Goal: Task Accomplishment & Management: Complete application form

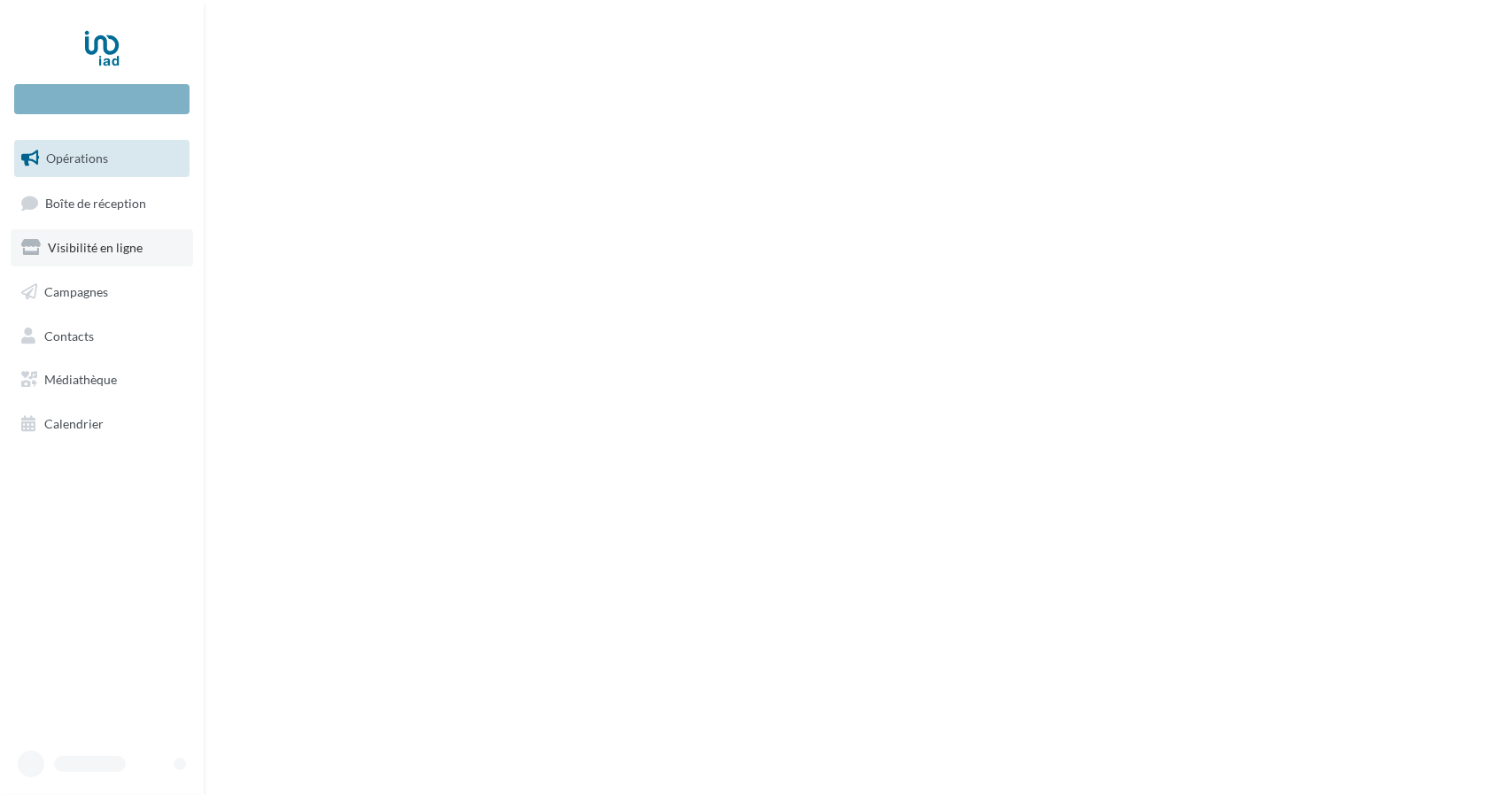
drag, startPoint x: 0, startPoint y: 0, endPoint x: 78, endPoint y: 263, distance: 274.3
click at [78, 263] on link "Visibilité en ligne" at bounding box center [101, 248] width 182 height 37
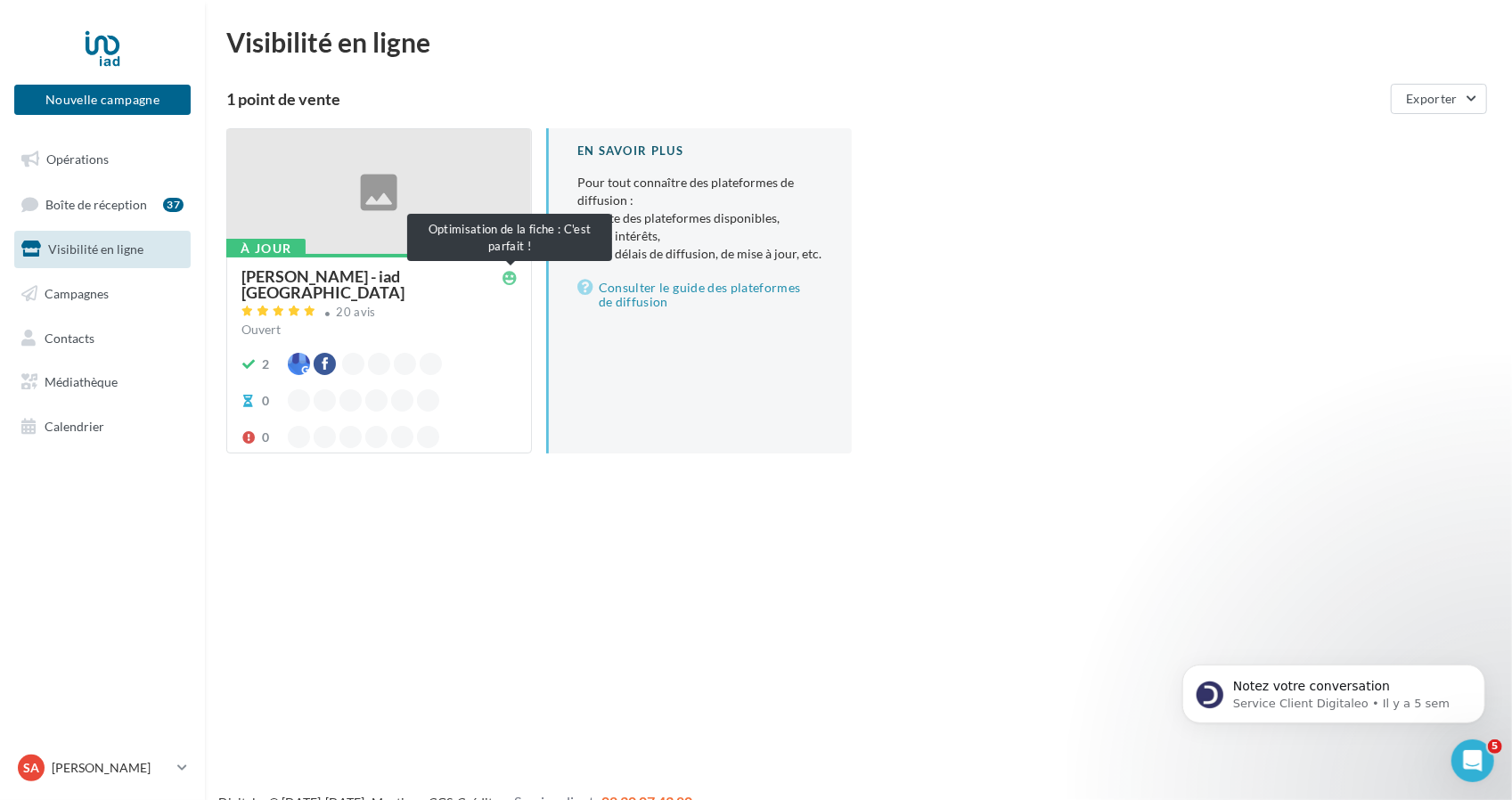
click at [511, 279] on icon at bounding box center [509, 277] width 14 height 14
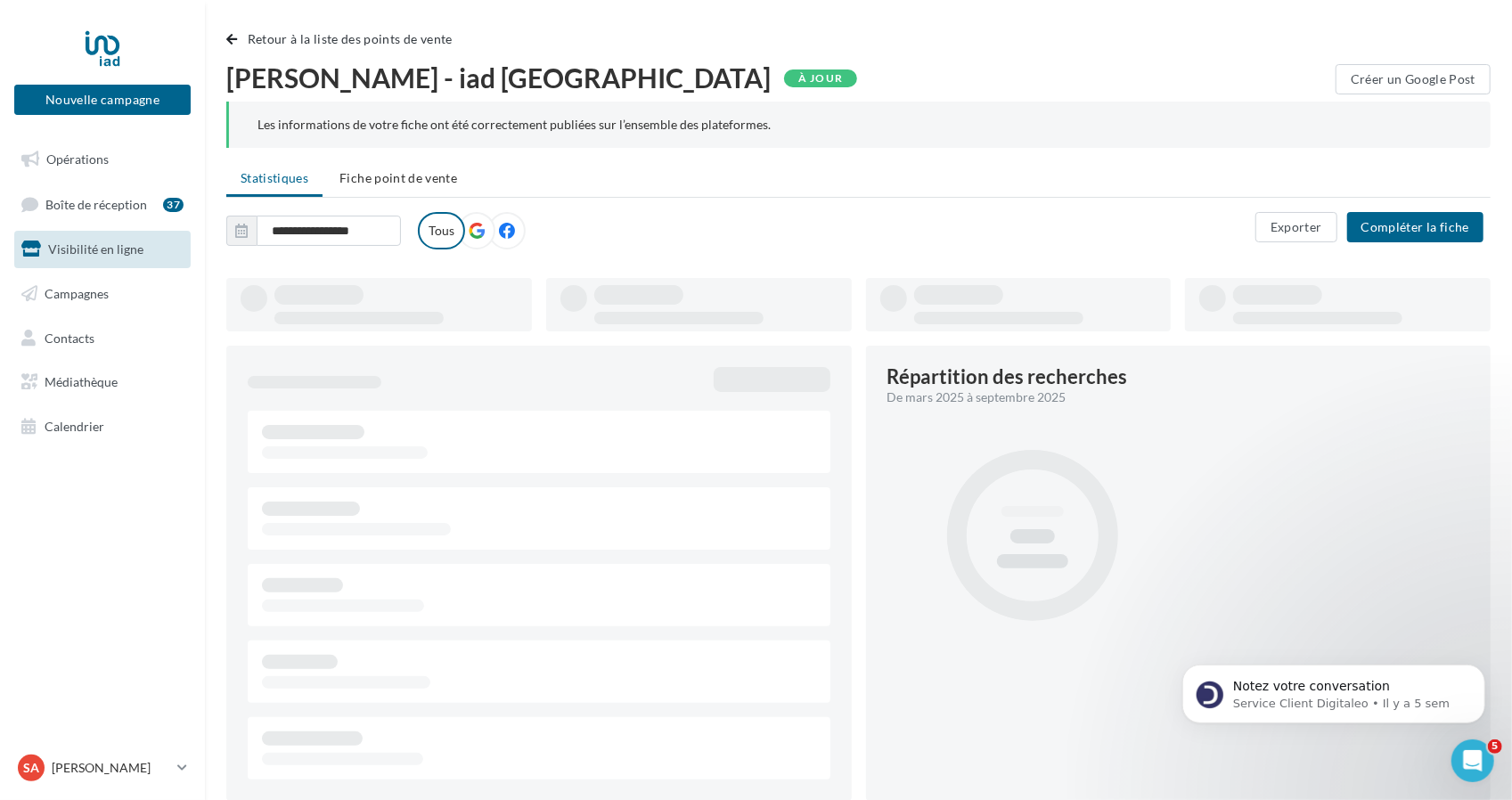
type input "**********"
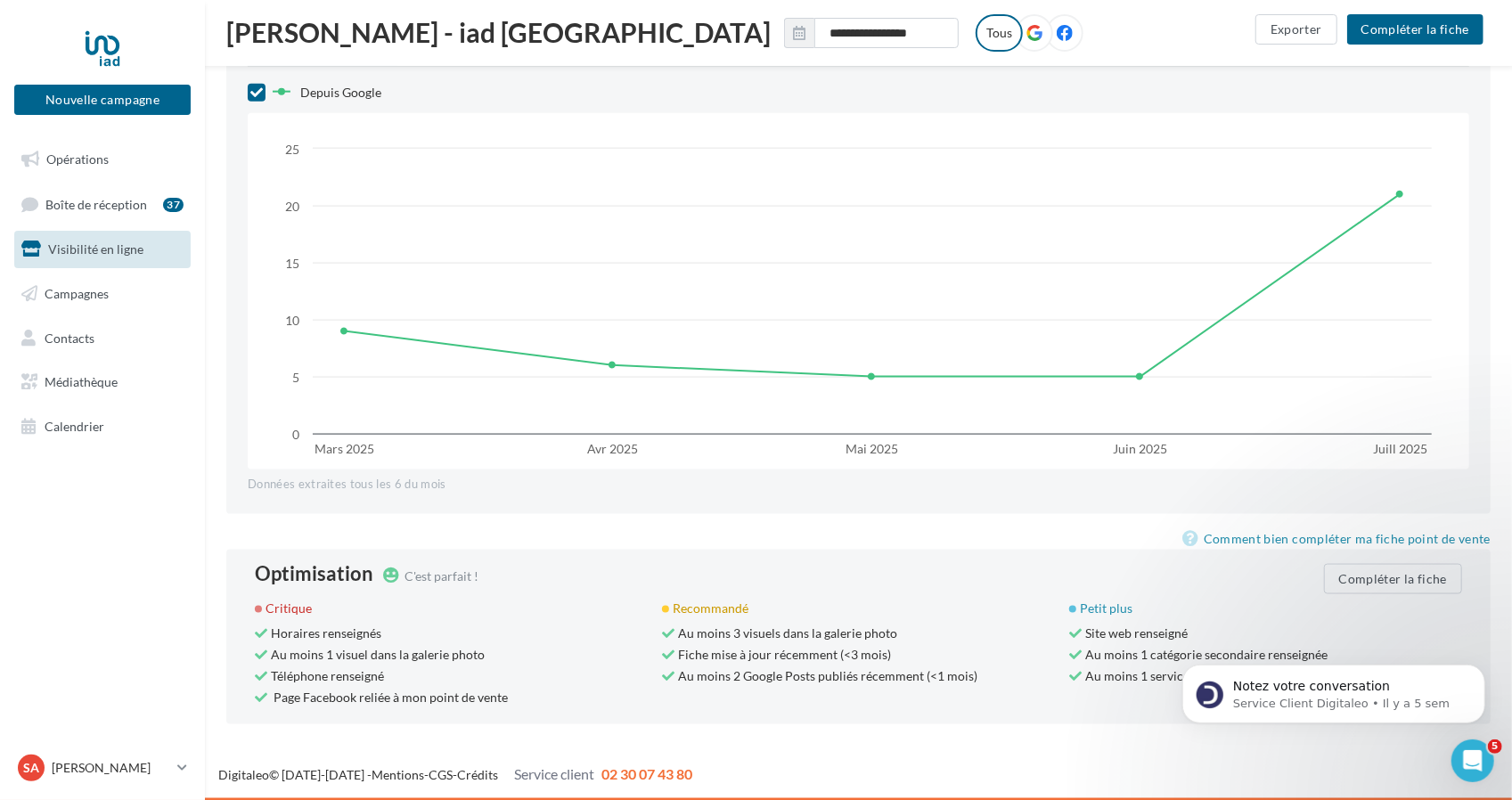
scroll to position [1474, 0]
click at [1413, 584] on button "Compléter la fiche" at bounding box center [1393, 578] width 138 height 30
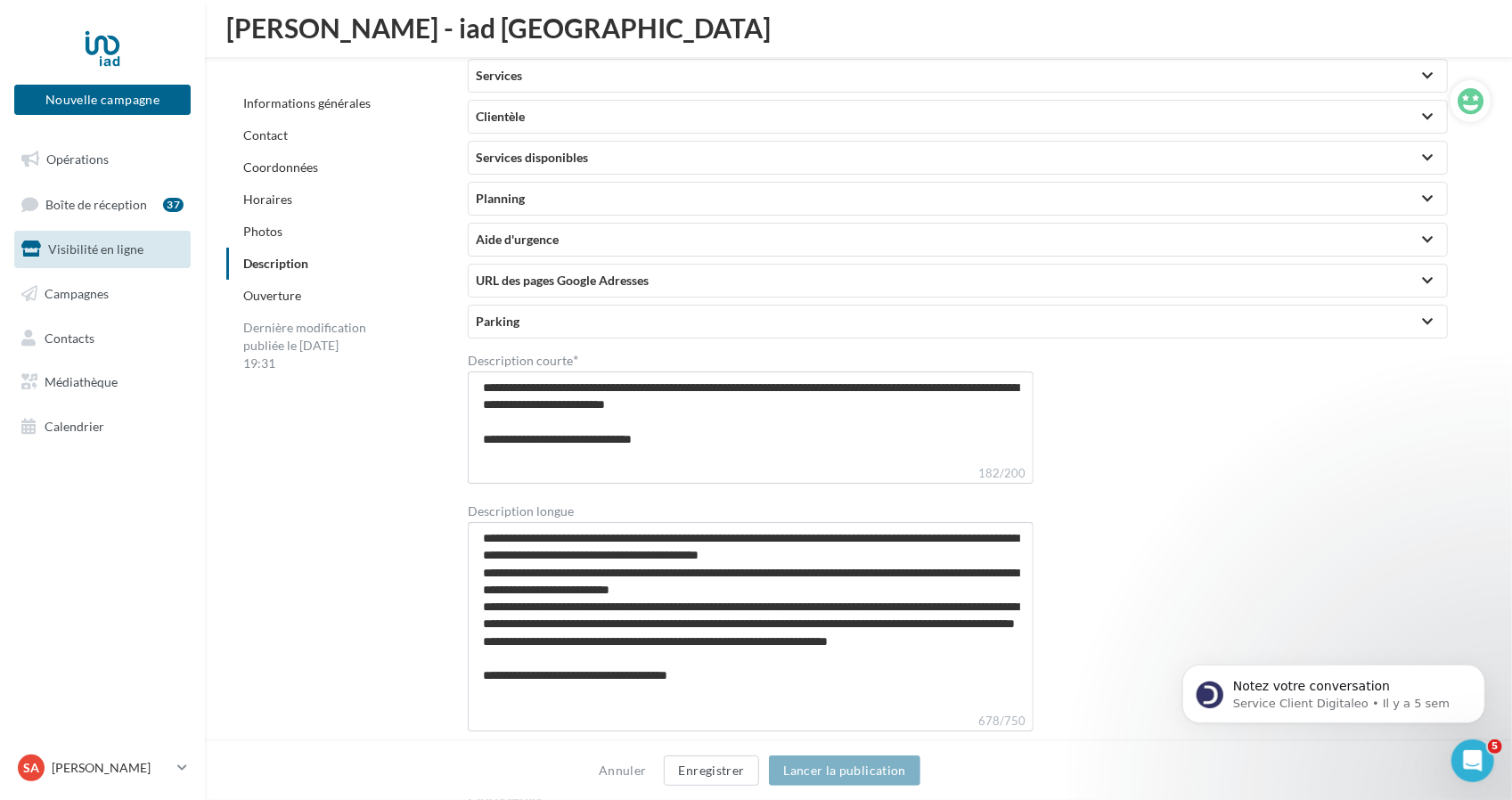
scroll to position [4056, 0]
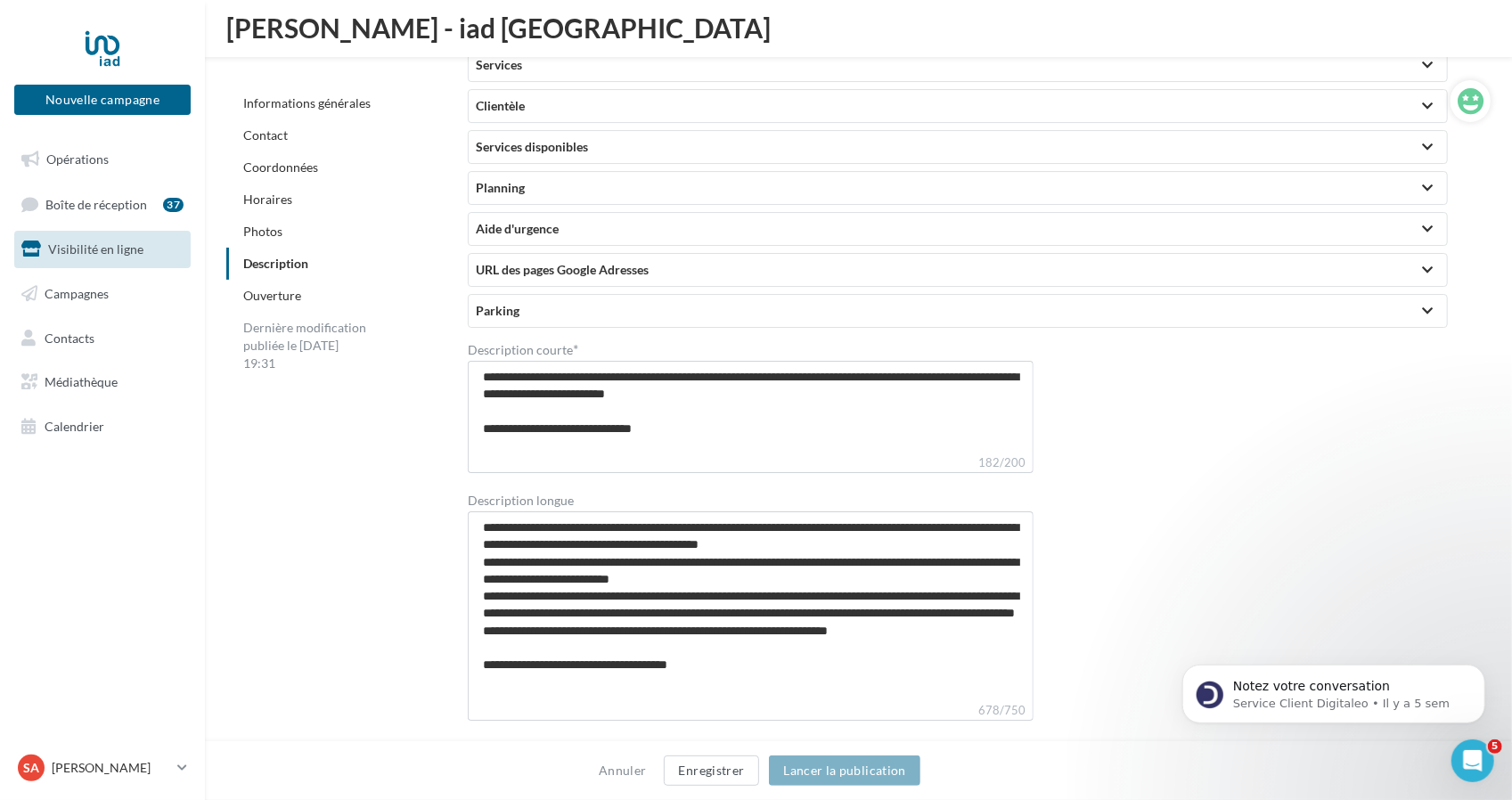
click at [300, 169] on link "Coordonnées" at bounding box center [281, 167] width 75 height 15
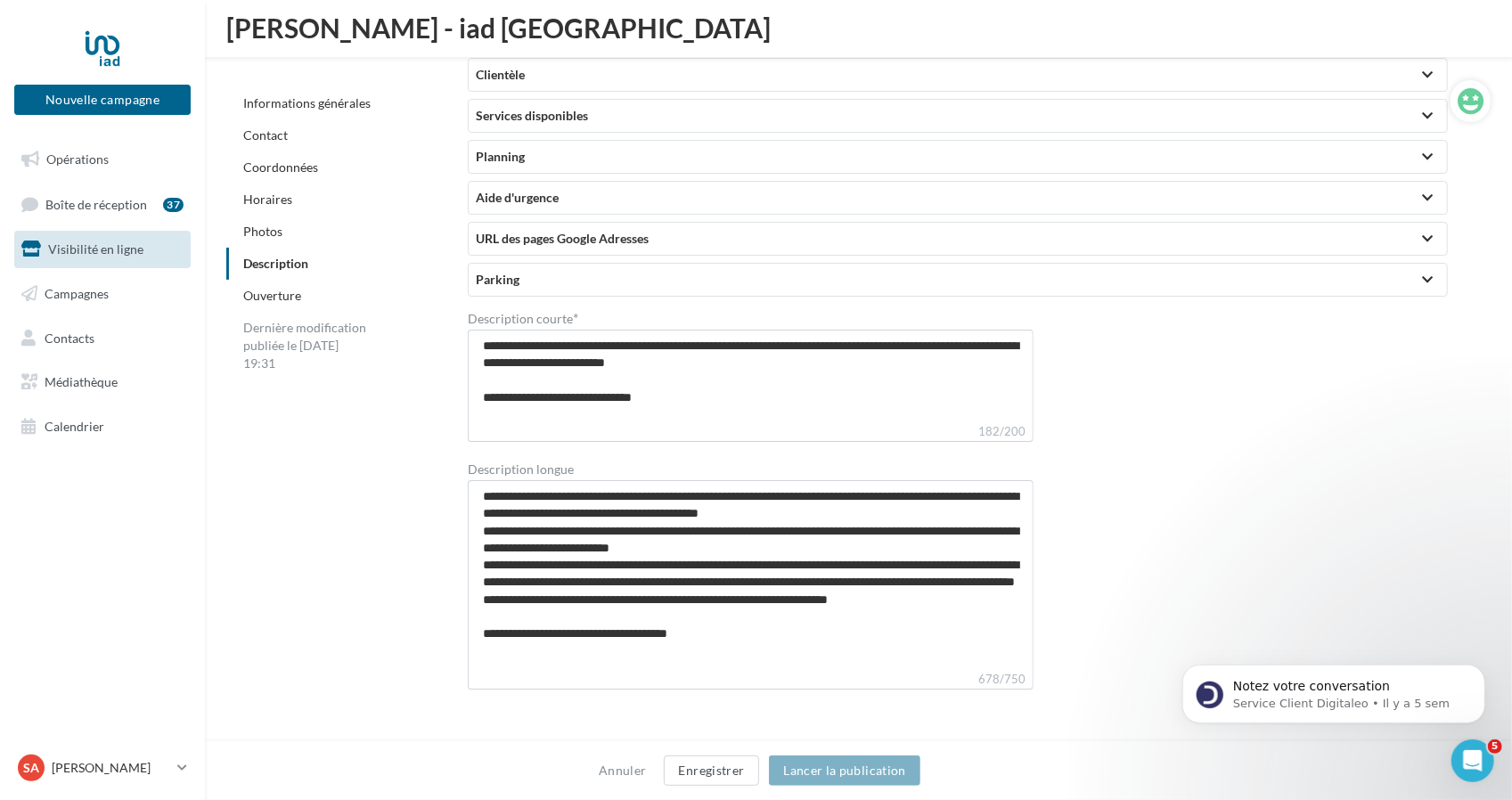
scroll to position [4389, 0]
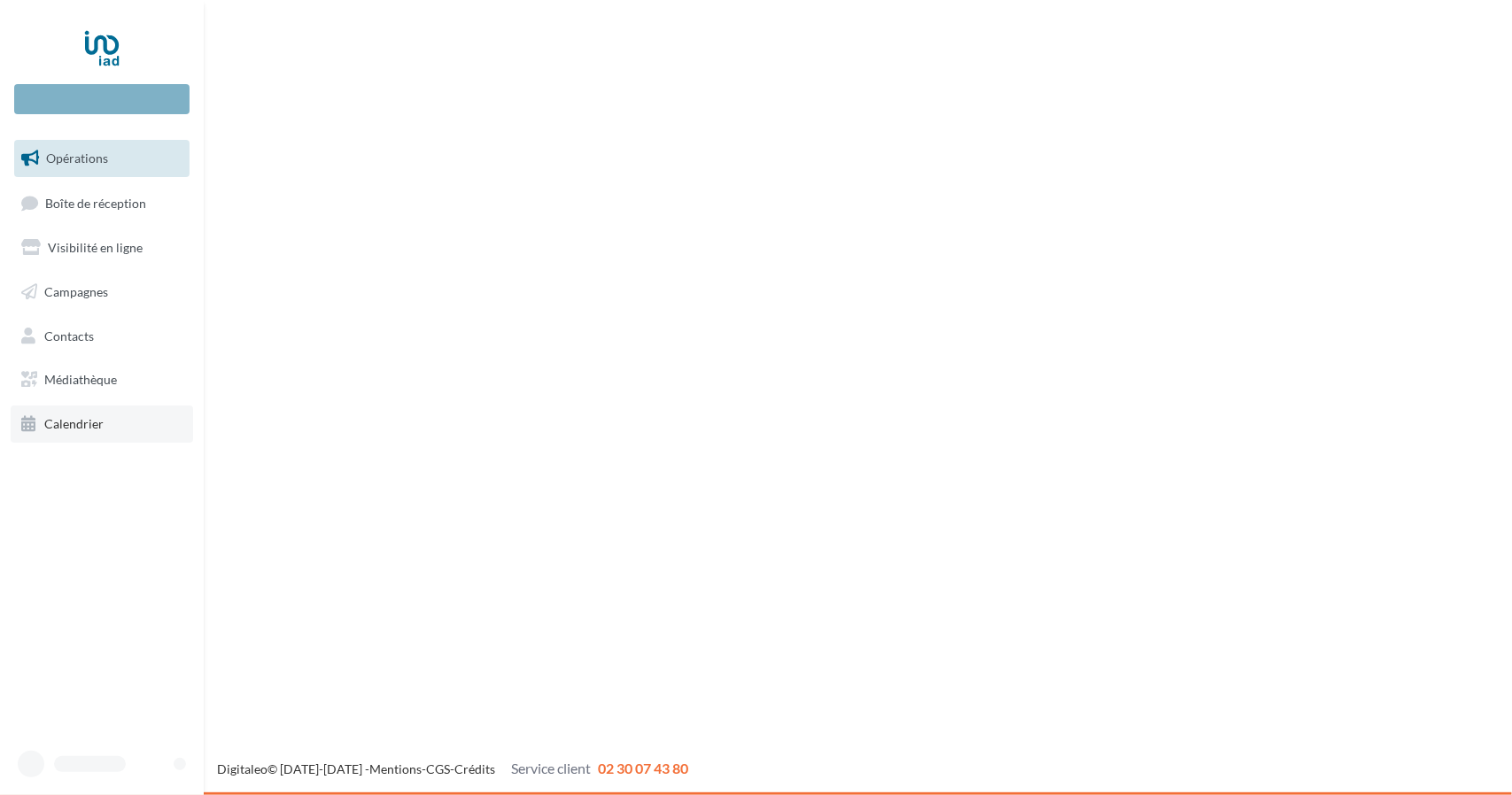
click at [115, 412] on link "Calendrier" at bounding box center [101, 424] width 182 height 37
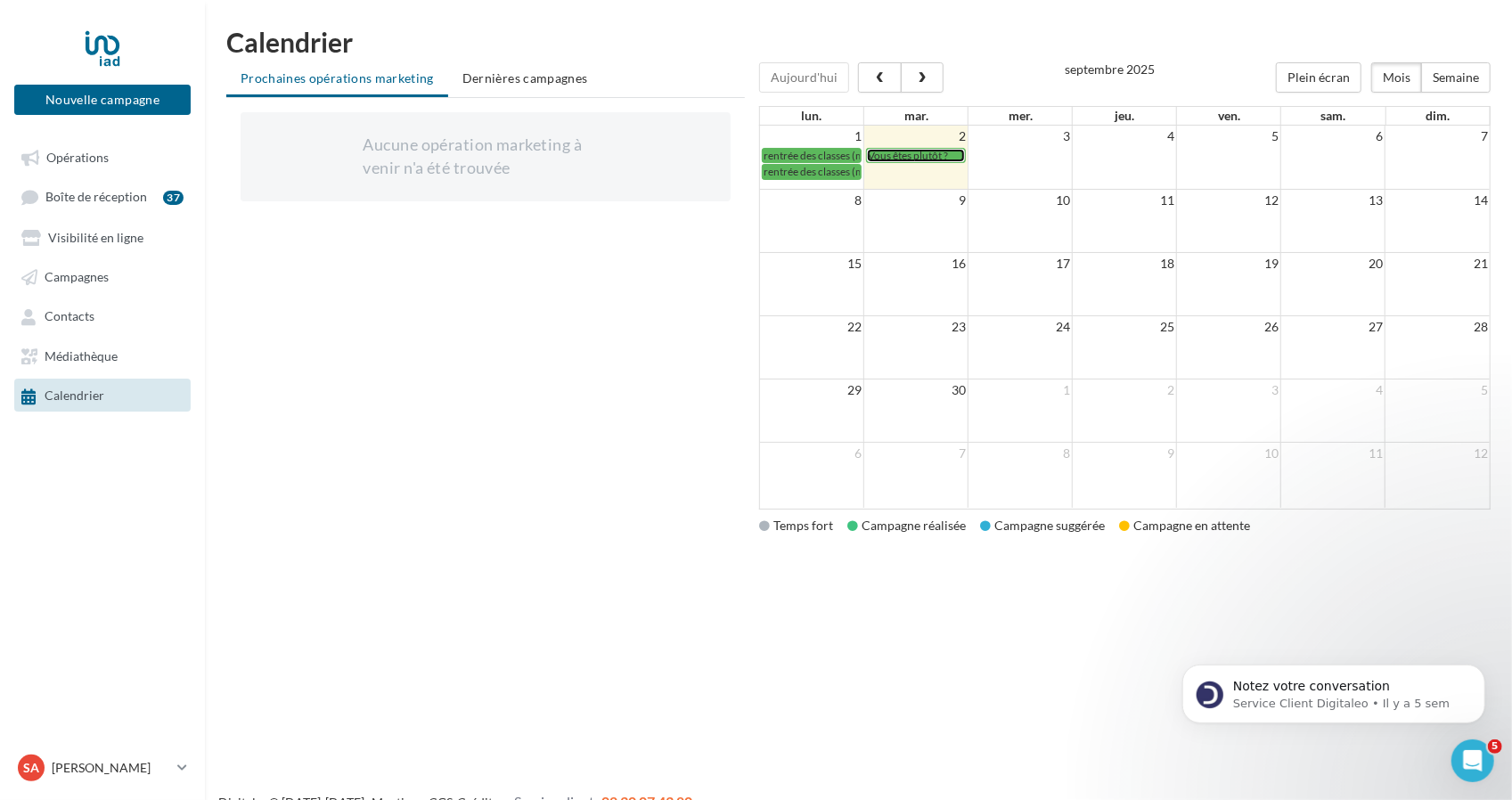
click at [913, 155] on span "Vous êtes plutôt ?" at bounding box center [907, 155] width 80 height 13
